Goal: Task Accomplishment & Management: Use online tool/utility

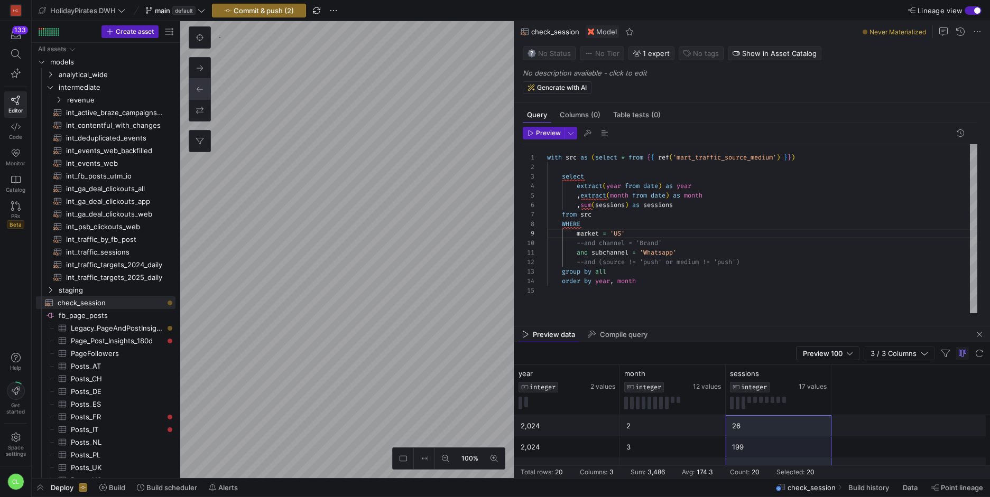
scroll to position [226, 0]
click at [619, 233] on div "market = 'US' --and channel = 'Brand' and subchannel = 'Whatsapp' --and (source…" at bounding box center [762, 228] width 430 height 169
click at [576, 237] on div "market = 'US' --and channel = 'Brand' and subchannel = 'Whatsapp' --and (source…" at bounding box center [762, 228] width 430 height 169
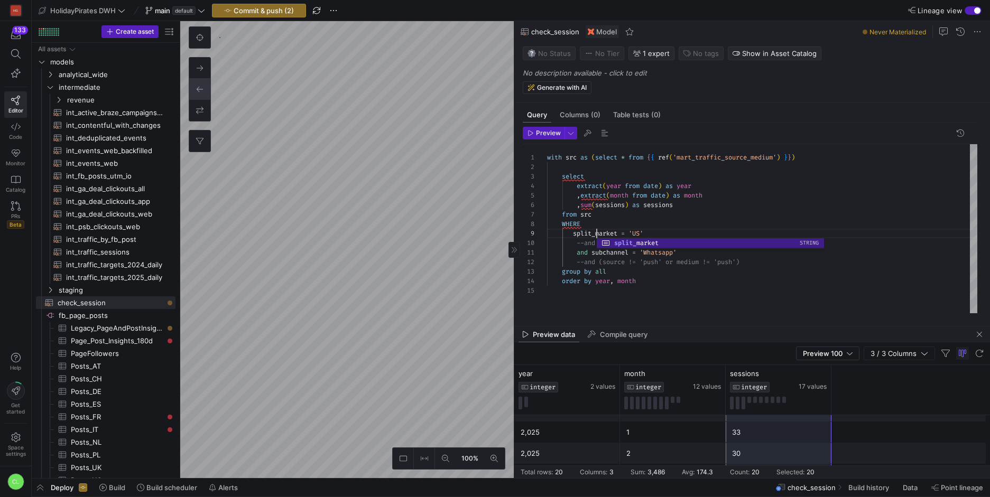
scroll to position [76, 50]
click at [700, 281] on div "split_market = 'US' --and channel = 'Brand' and subchannel = 'Whatsapp' --and (…" at bounding box center [762, 228] width 430 height 169
click at [639, 233] on div "split_market = 'US' --and channel = 'Brand' and subchannel = 'Whatsapp' --and (…" at bounding box center [762, 228] width 430 height 169
click at [642, 234] on div "split_market = 'US' --and channel = 'Brand' and subchannel = 'Whatsapp' --and (…" at bounding box center [762, 228] width 430 height 169
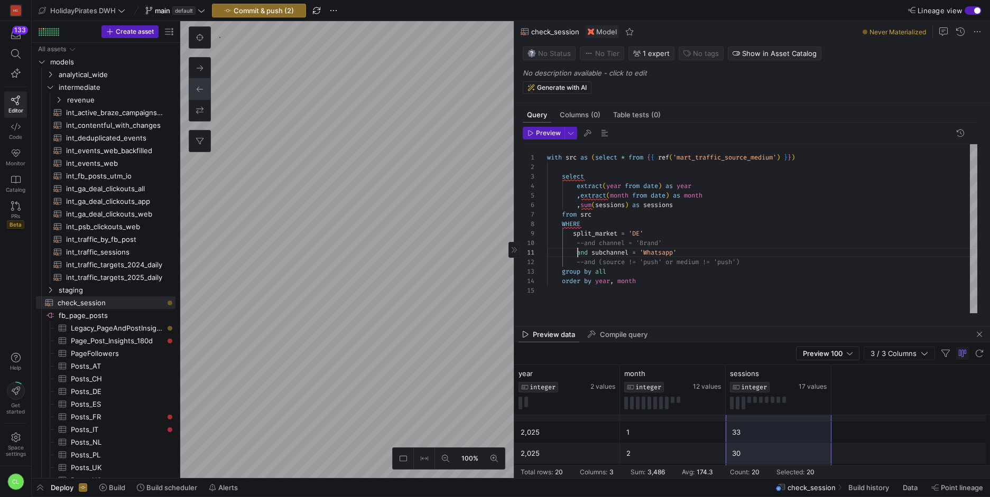
click at [578, 253] on div "split_market = 'DE' --and channel = 'Brand' and subchannel = 'Whatsapp' --and (…" at bounding box center [762, 228] width 430 height 169
click at [573, 233] on div "split_market = 'DE' and channel = 'Brand' --and subchannel = 'Whatsapp' --and (…" at bounding box center [762, 228] width 430 height 169
click at [590, 226] on div "split_market = 'DE' and channel = 'Brand' --and subchannel = 'Whatsapp' --and (…" at bounding box center [762, 228] width 430 height 169
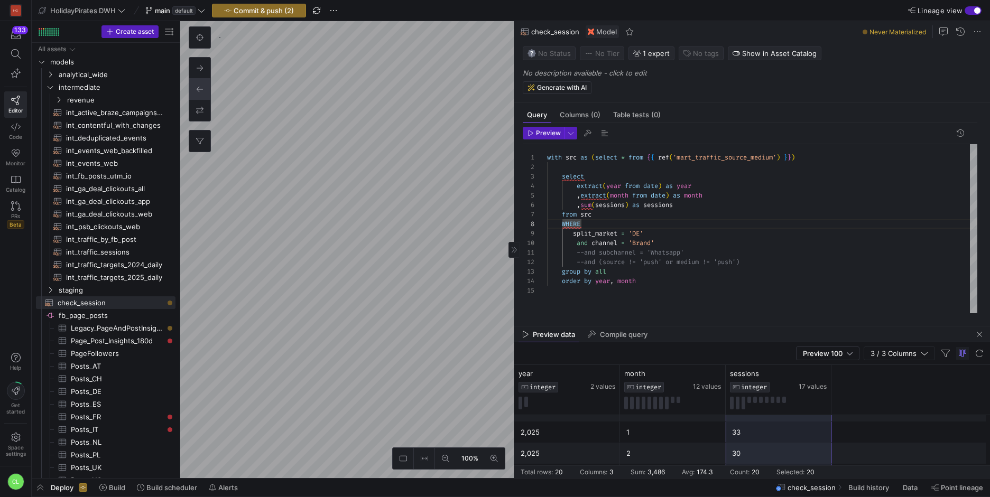
click at [654, 242] on div "split_market = 'DE' and channel = 'Brand' --and subchannel = 'Whatsapp' --and (…" at bounding box center [762, 228] width 430 height 169
click at [556, 138] on span "button" at bounding box center [543, 133] width 41 height 12
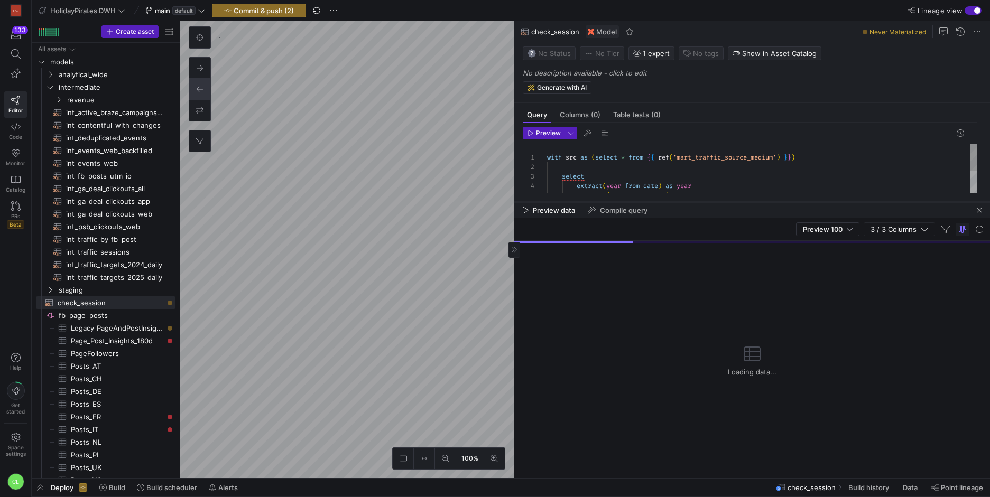
drag, startPoint x: 704, startPoint y: 327, endPoint x: 722, endPoint y: 202, distance: 125.5
click at [722, 202] on div at bounding box center [752, 202] width 476 height 4
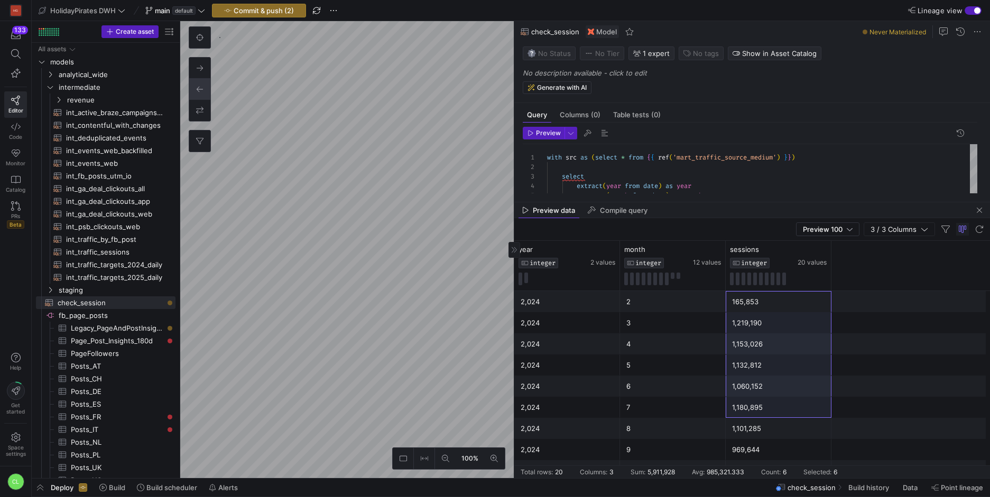
scroll to position [236, 0]
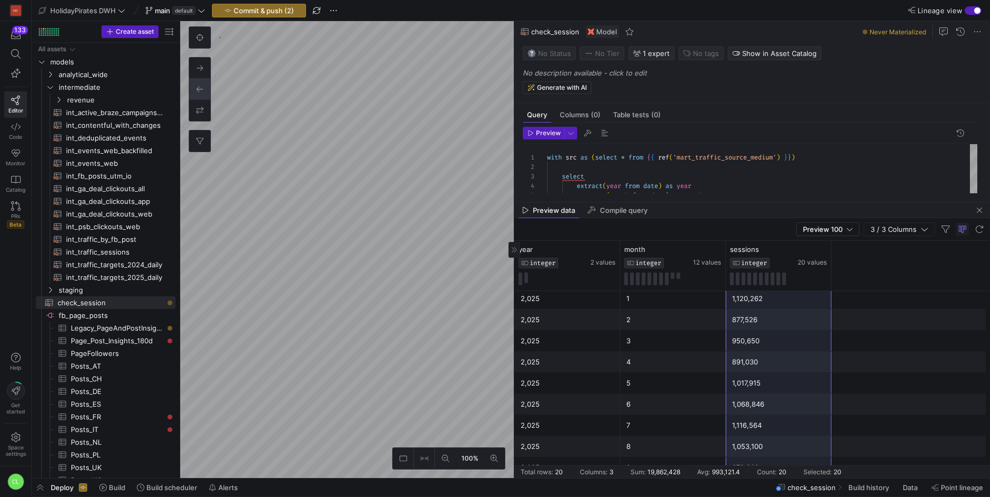
drag, startPoint x: 782, startPoint y: 305, endPoint x: 773, endPoint y: 466, distance: 161.5
click at [773, 466] on mat-sidenav-content "Drag here to set row groups Drag here to set column labels year INTEGER 2 value…" at bounding box center [752, 359] width 476 height 237
click at [644, 160] on div "split_market = 'DE' and channel = 'APP' --and subchannel = 'Whatsapp' --and (so…" at bounding box center [762, 142] width 430 height 151
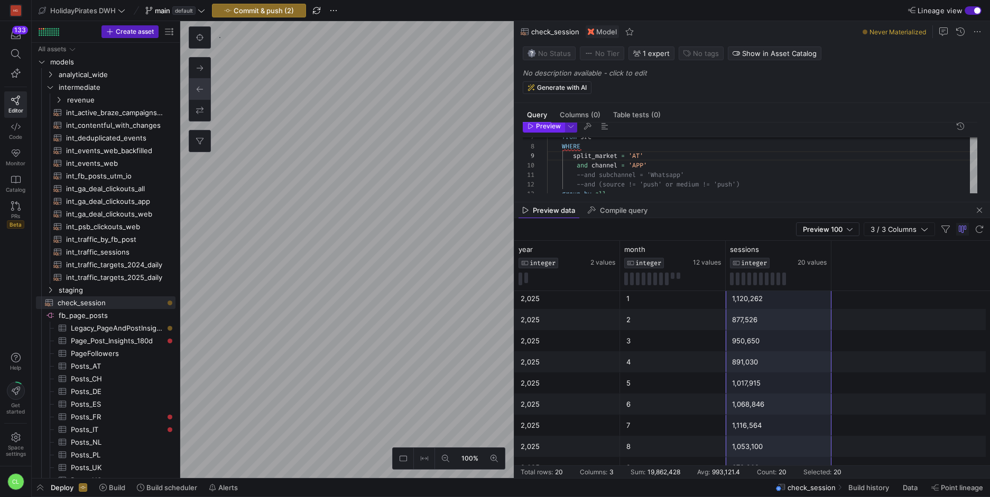
click at [539, 124] on span "Preview" at bounding box center [548, 126] width 25 height 7
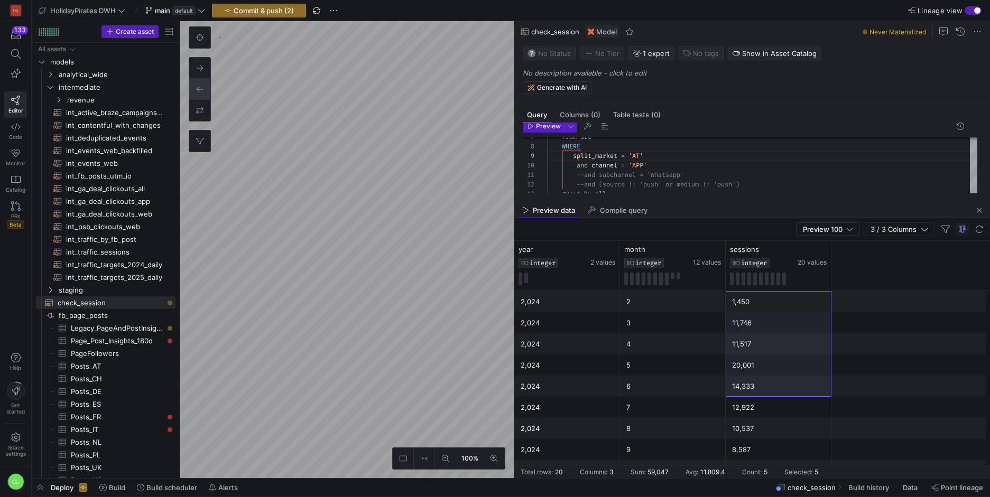
scroll to position [236, 0]
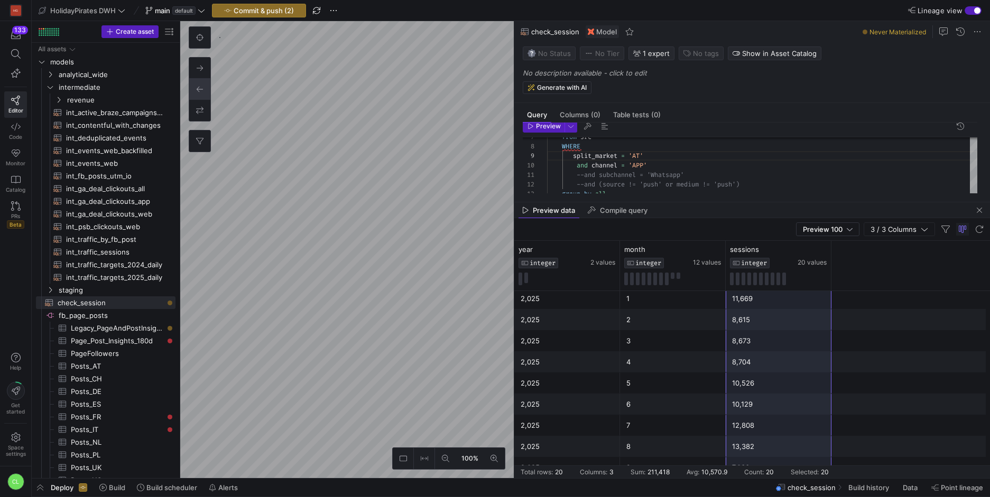
drag, startPoint x: 762, startPoint y: 309, endPoint x: 766, endPoint y: 461, distance: 151.8
click at [767, 462] on div "2,024 2 1,450 2,024 3 11,746 2,024 4 11,517 2,024 5 20,001 2,024 6 14,333 2,024…" at bounding box center [752, 267] width 476 height 423
drag, startPoint x: 792, startPoint y: 349, endPoint x: 787, endPoint y: 460, distance: 110.6
click at [787, 463] on div "2,024 2 1,450 2,024 3 11,746 2,024 4 11,517 2,024 5 20,001 2,024 6 14,333 2,024…" at bounding box center [752, 267] width 476 height 423
drag, startPoint x: 769, startPoint y: 324, endPoint x: 765, endPoint y: 464, distance: 140.7
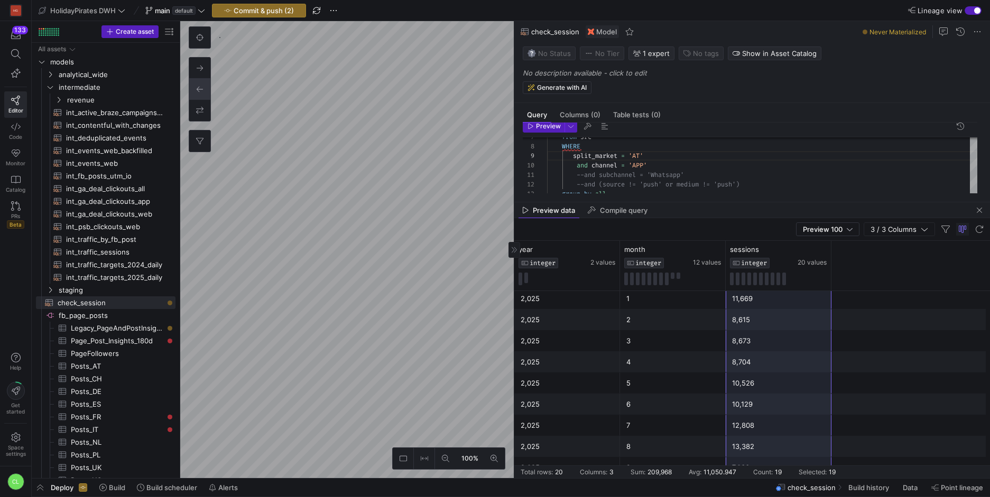
click at [765, 464] on div "2,024 3 11,746 2,024 4 11,517 2,024 5 20,001 2,024 6 14,333 2,024 7 12,922 2,02…" at bounding box center [752, 267] width 476 height 423
click at [631, 173] on div "split_market = 'AT' and channel = 'APP' --and subchannel = 'Whatsapp' --and (so…" at bounding box center [762, 142] width 430 height 151
click at [637, 154] on div "split_market = 'AT' and channel = 'APP' --and subchannel = 'Whatsapp' --and (so…" at bounding box center [762, 142] width 430 height 151
click at [642, 156] on div "split_market = 'AT' and channel = 'APP' --and subchannel = 'Whatsapp' --and (so…" at bounding box center [762, 142] width 430 height 151
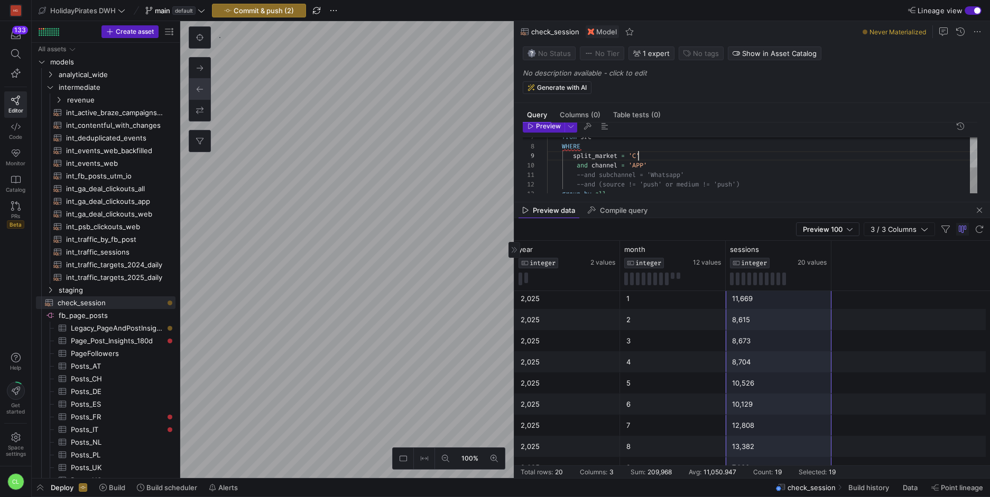
scroll to position [76, 95]
type textarea "with src as (select * from {{ ref('mart_traffic_source_medium') }}) select extr…"
click at [534, 126] on span "Preview" at bounding box center [544, 126] width 33 height 7
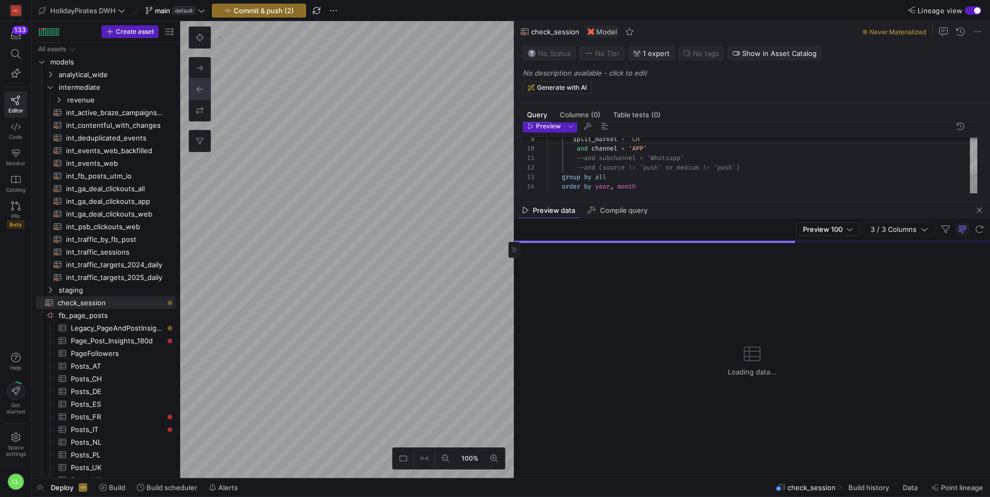
scroll to position [14, 0]
click at [983, 206] on span "button" at bounding box center [979, 210] width 13 height 13
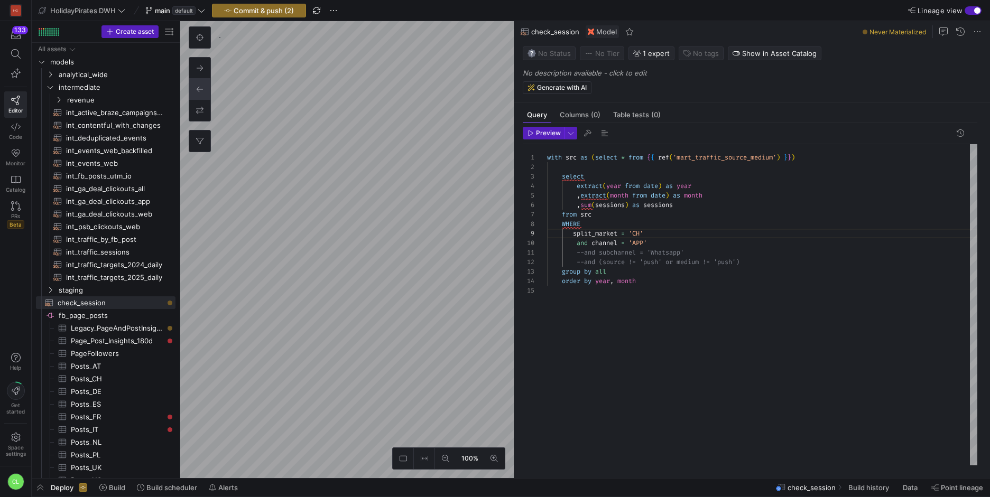
click at [555, 141] on header "Preview" at bounding box center [750, 135] width 455 height 17
click at [551, 134] on span "Preview" at bounding box center [548, 133] width 25 height 7
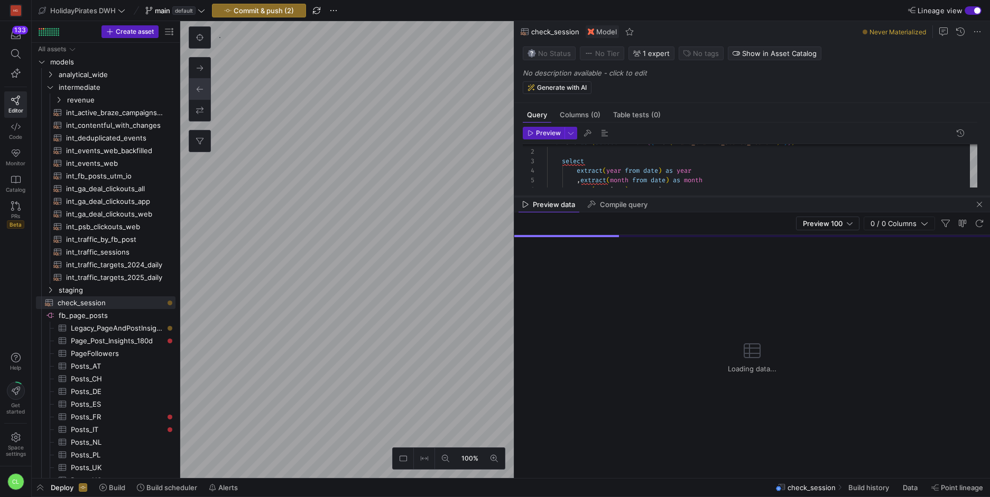
drag, startPoint x: 687, startPoint y: 294, endPoint x: 714, endPoint y: 198, distance: 99.8
click at [714, 198] on div at bounding box center [752, 197] width 476 height 4
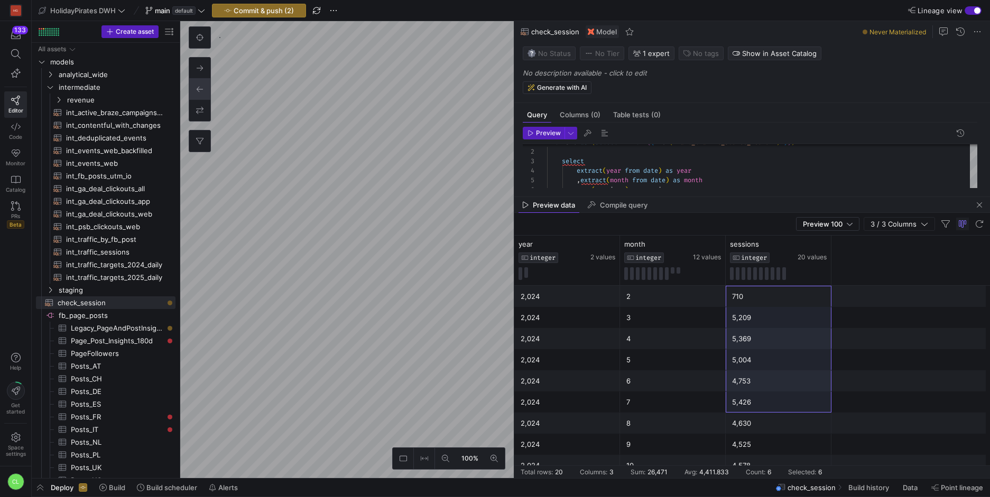
scroll to position [230, 0]
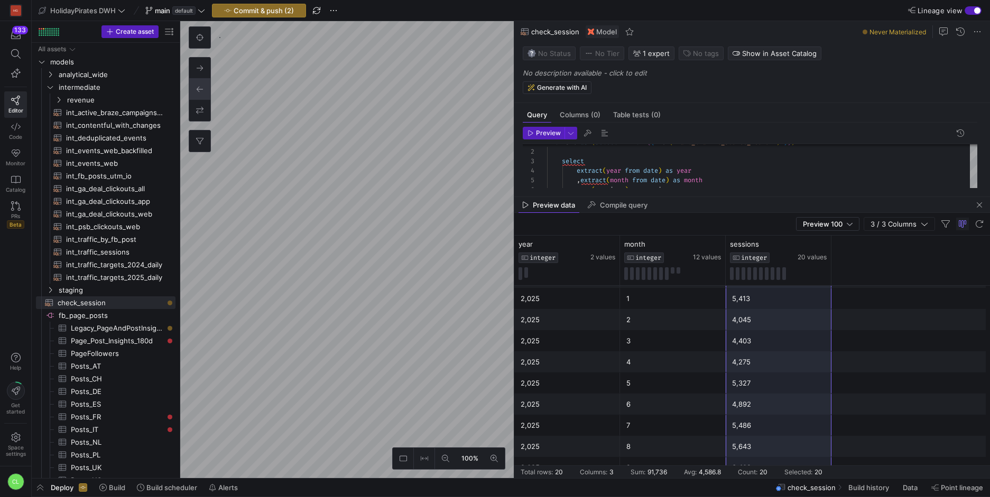
drag, startPoint x: 765, startPoint y: 291, endPoint x: 781, endPoint y: 460, distance: 169.4
click at [781, 464] on div "2,024 2 710 2,024 3 5,209 2,024 4 5,369 2,024 5 5,004 2,024 6 4,753 2,024 7 5,4…" at bounding box center [752, 267] width 476 height 423
